Goal: Task Accomplishment & Management: Manage account settings

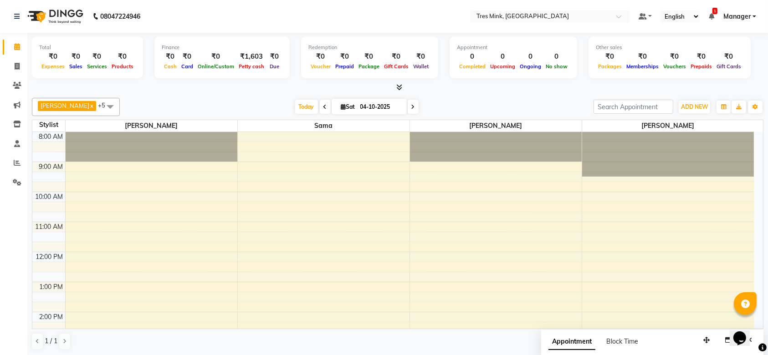
scroll to position [149, 0]
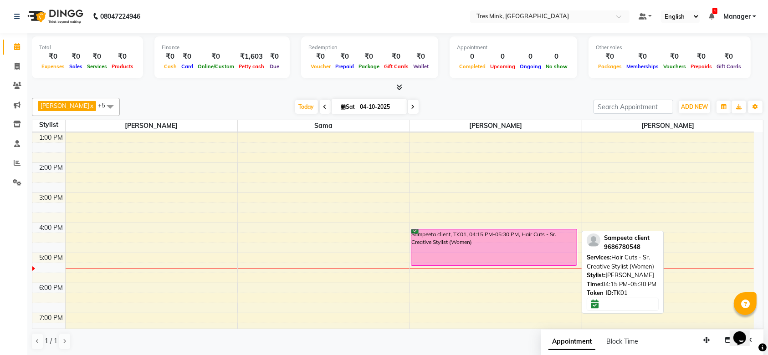
click at [535, 249] on div "Sampeeta client, TK01, 04:15 PM-05:30 PM, Hair Cuts - Sr. Creative Stylist (Wom…" at bounding box center [494, 248] width 166 height 36
select select "6"
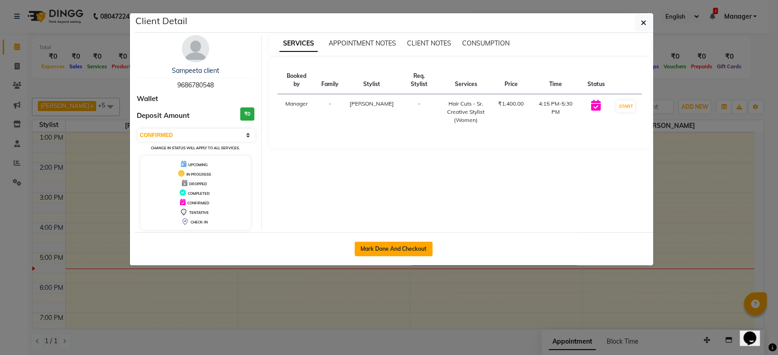
click at [387, 246] on button "Mark Done And Checkout" at bounding box center [393, 249] width 78 height 15
select select "service"
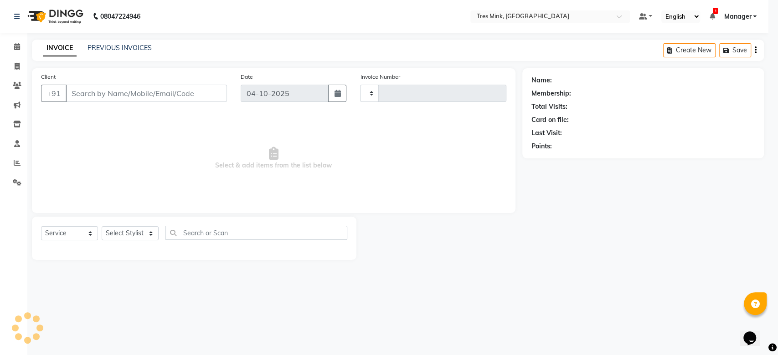
type input "0069"
select select "8733"
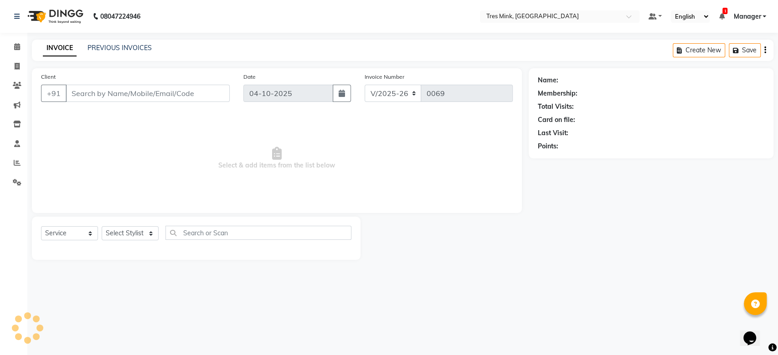
type input "9686780548"
select select "88454"
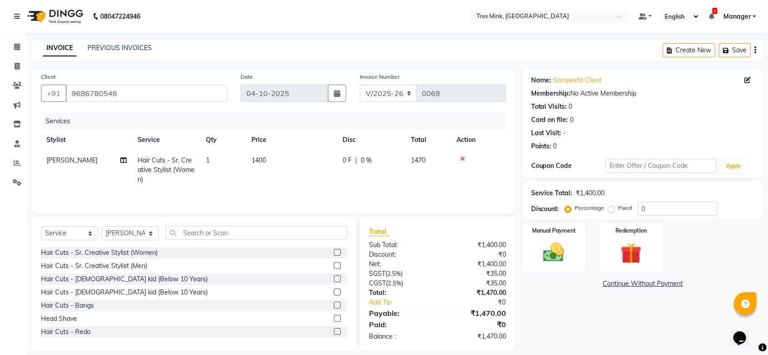
click at [257, 157] on span "1400" at bounding box center [259, 160] width 15 height 8
select select "88454"
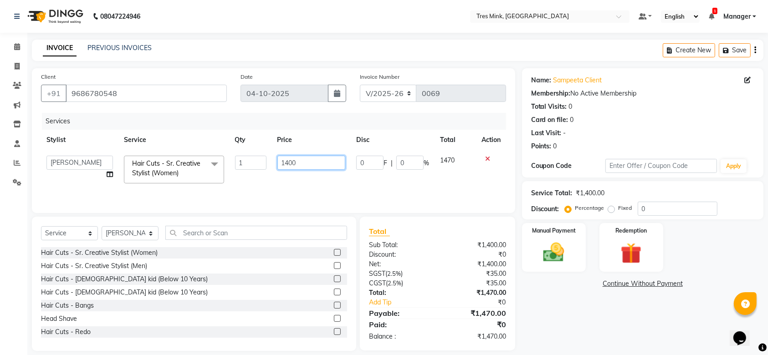
click at [296, 160] on input "1400" at bounding box center [311, 163] width 68 height 14
type input "1"
type input "1300"
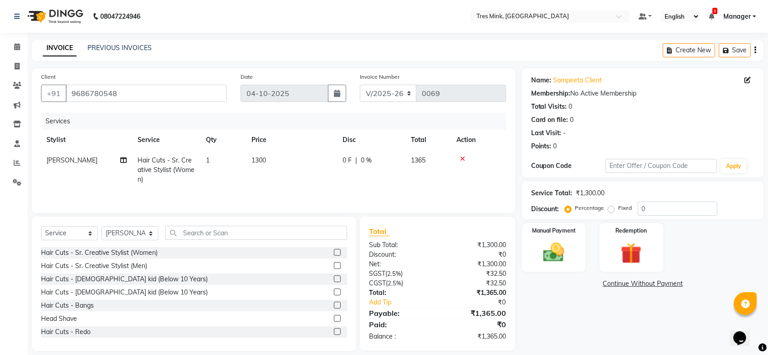
click at [365, 159] on span "0 %" at bounding box center [366, 161] width 11 height 10
select select "88454"
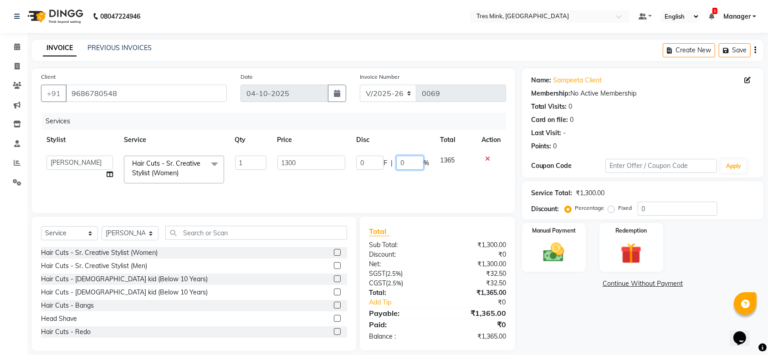
click at [417, 162] on input "0" at bounding box center [409, 163] width 27 height 14
type input "0"
type input "50"
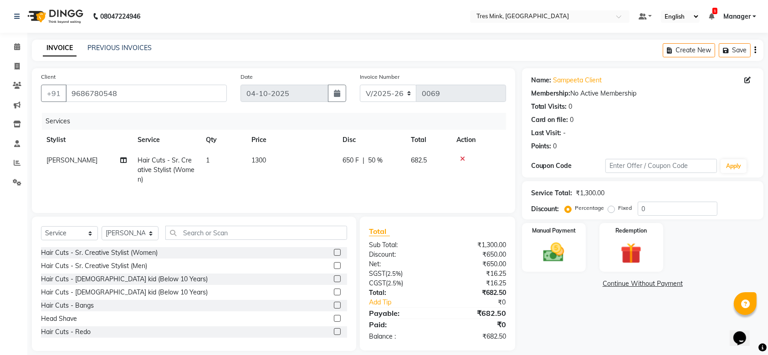
click at [421, 175] on tr "Kiran Thorat Hair Cuts - Sr. Creative Stylist (Women) 1 1300 650 F | 50 % 682.5" at bounding box center [273, 170] width 465 height 40
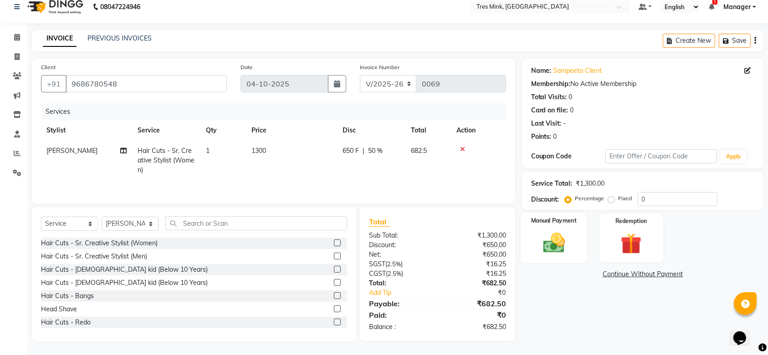
click at [568, 243] on img at bounding box center [554, 243] width 36 height 25
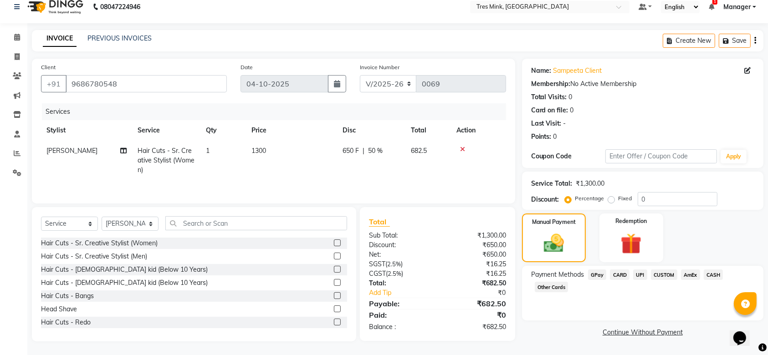
click at [642, 272] on span "UPI" at bounding box center [640, 275] width 14 height 10
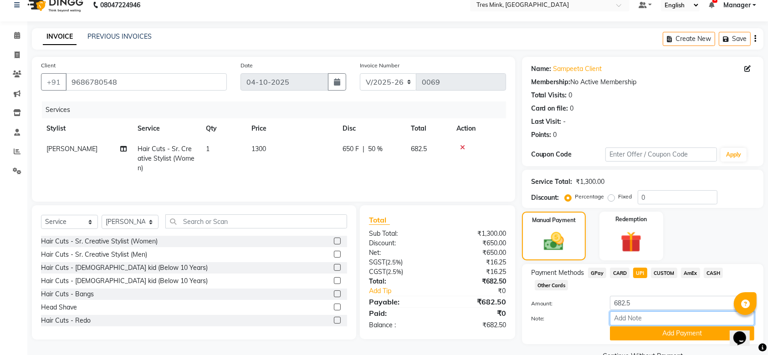
click at [660, 318] on input "Note:" at bounding box center [682, 319] width 144 height 14
type input "haircut"
click at [682, 335] on button "Add Payment" at bounding box center [682, 334] width 144 height 14
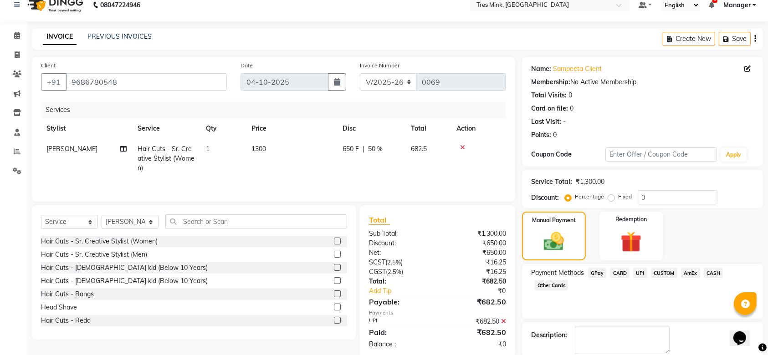
scroll to position [58, 0]
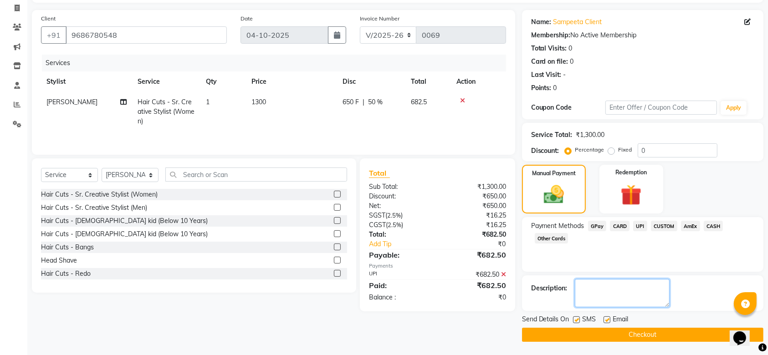
click at [620, 292] on textarea at bounding box center [622, 293] width 95 height 28
type textarea "kiran"
click at [620, 333] on button "Checkout" at bounding box center [642, 335] width 241 height 14
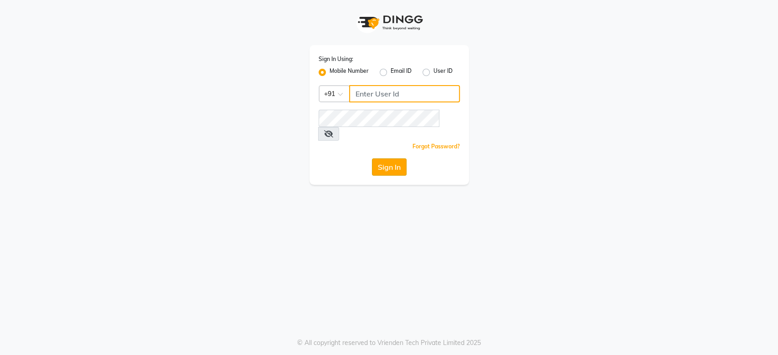
type input "9175773304"
click at [381, 159] on button "Sign In" at bounding box center [389, 167] width 35 height 17
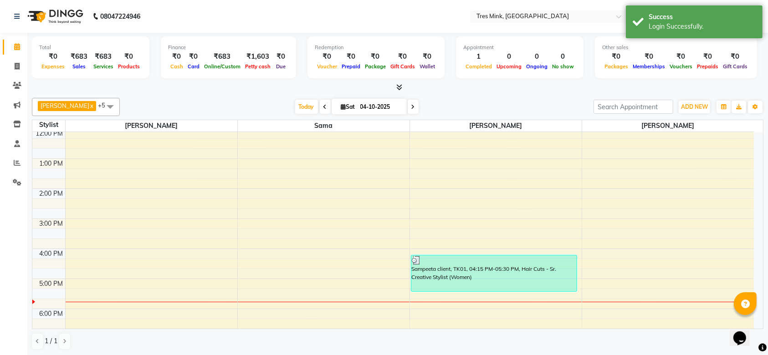
scroll to position [124, 0]
